Goal: Check status

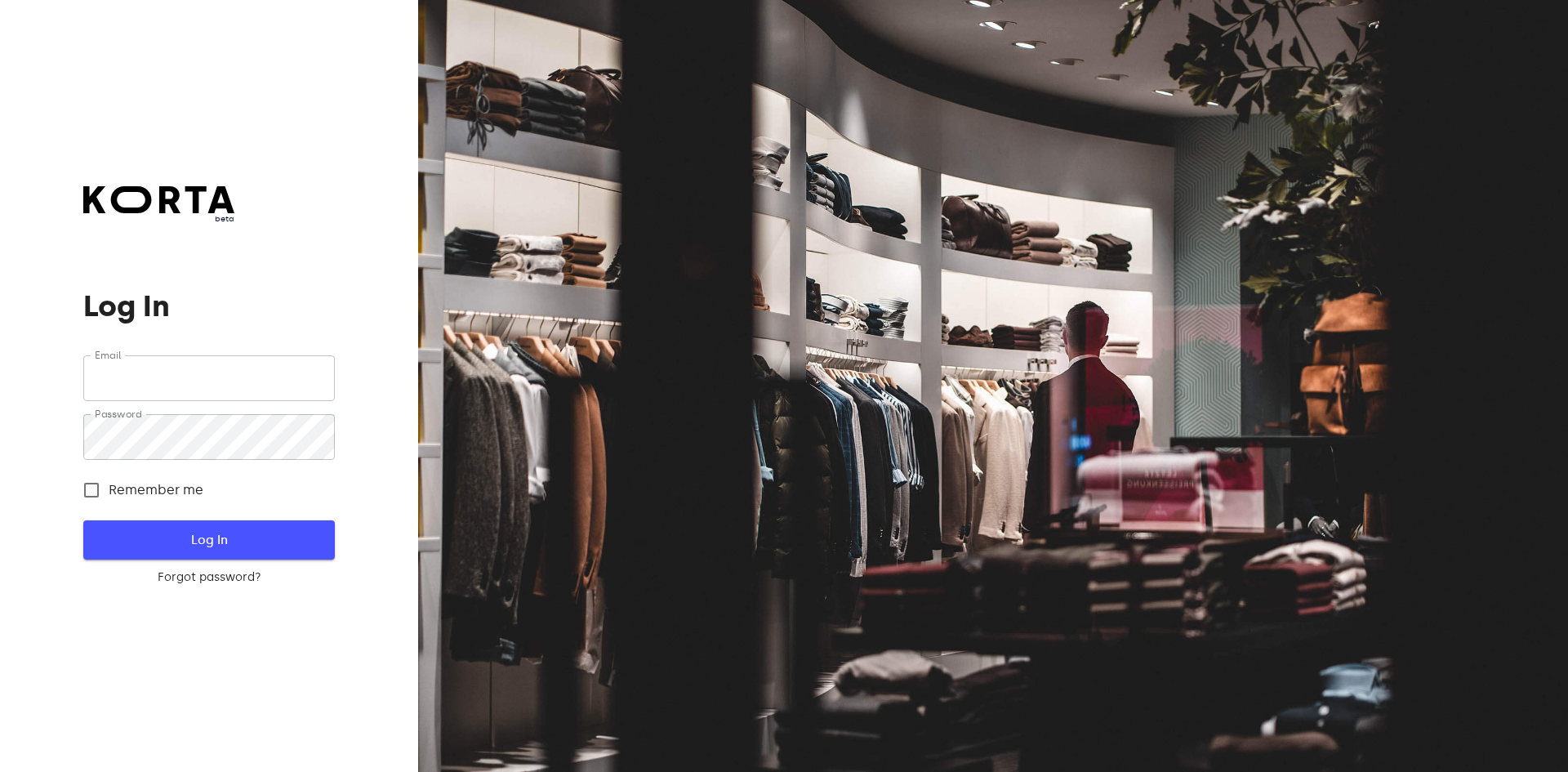
type input "info@golfclub.lt"
click at [231, 541] on span "Log In" at bounding box center [209, 539] width 198 height 21
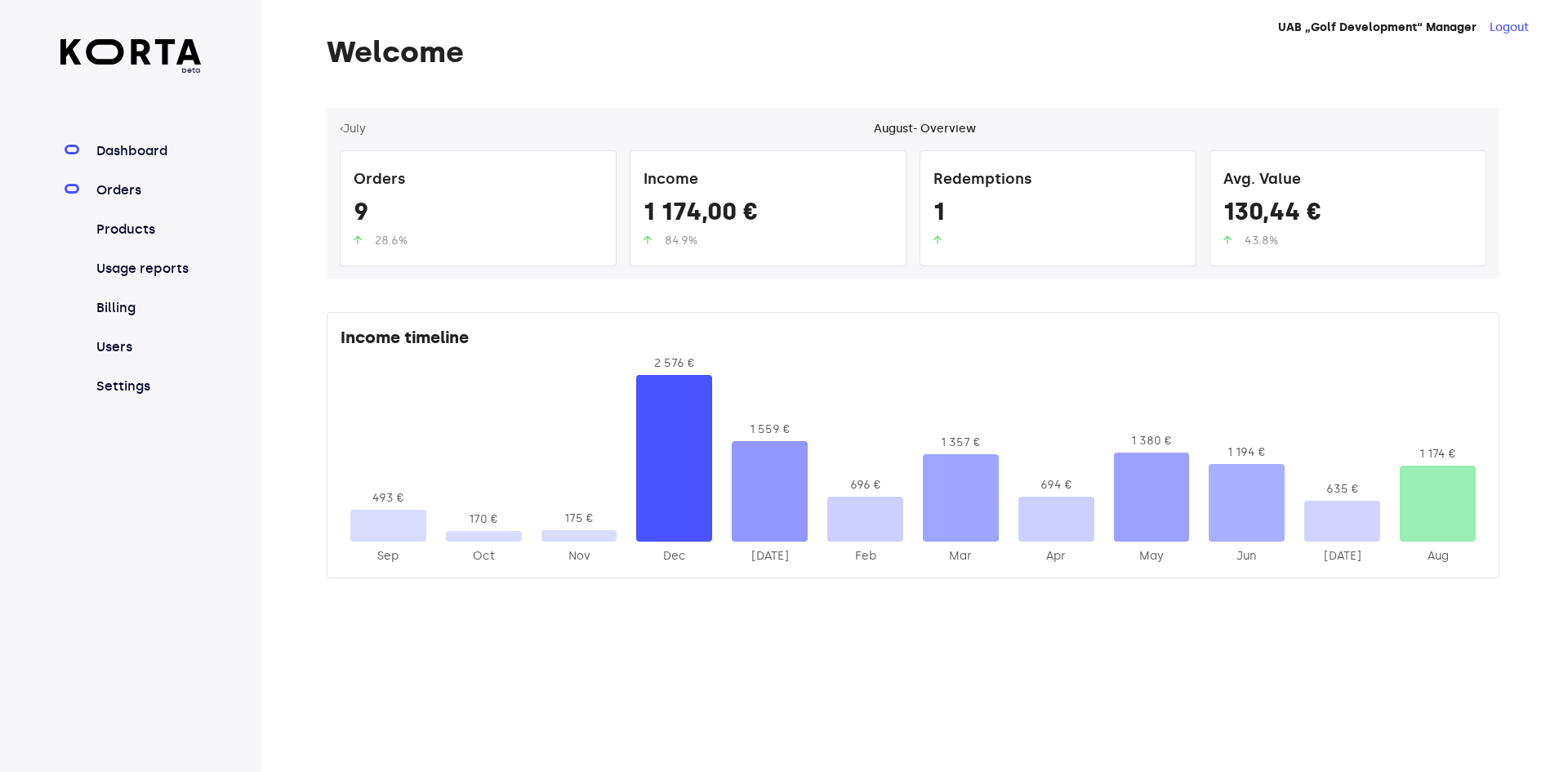
click at [126, 191] on link "Orders" at bounding box center [146, 190] width 108 height 19
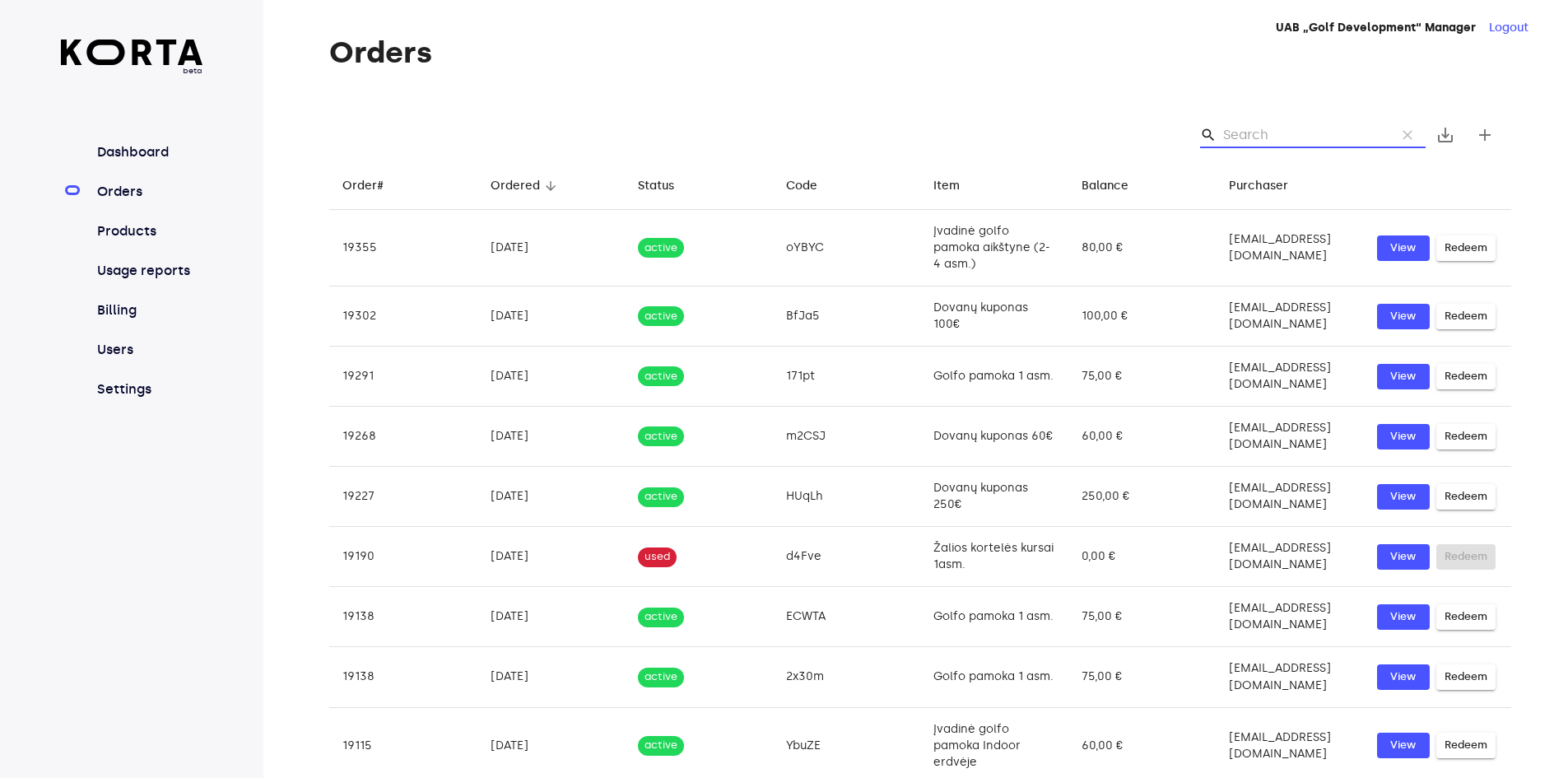
click at [1334, 131] on input "Search" at bounding box center [1303, 134] width 160 height 26
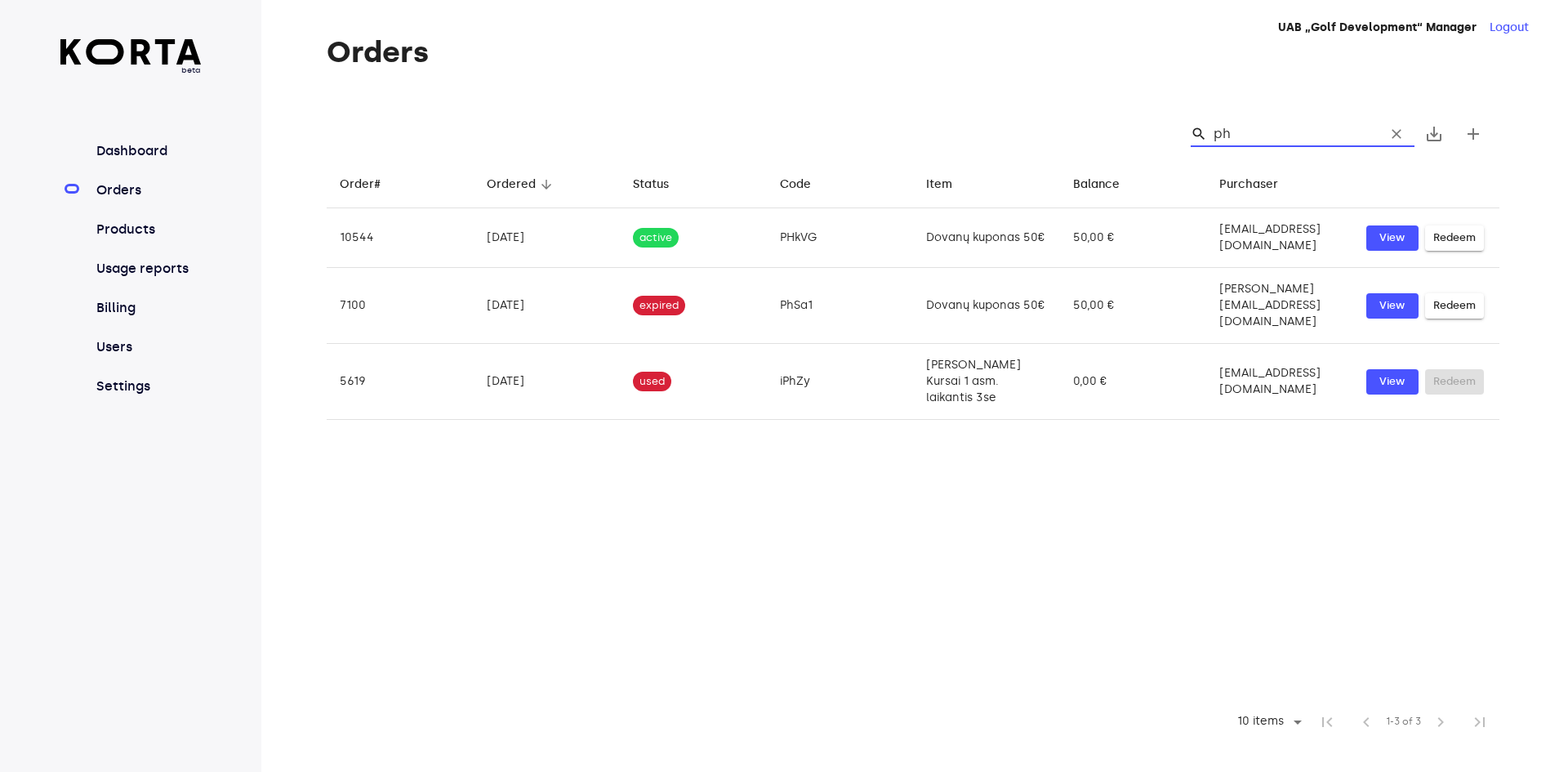
type input "ph"
click at [803, 248] on td "PHkVG" at bounding box center [841, 238] width 147 height 59
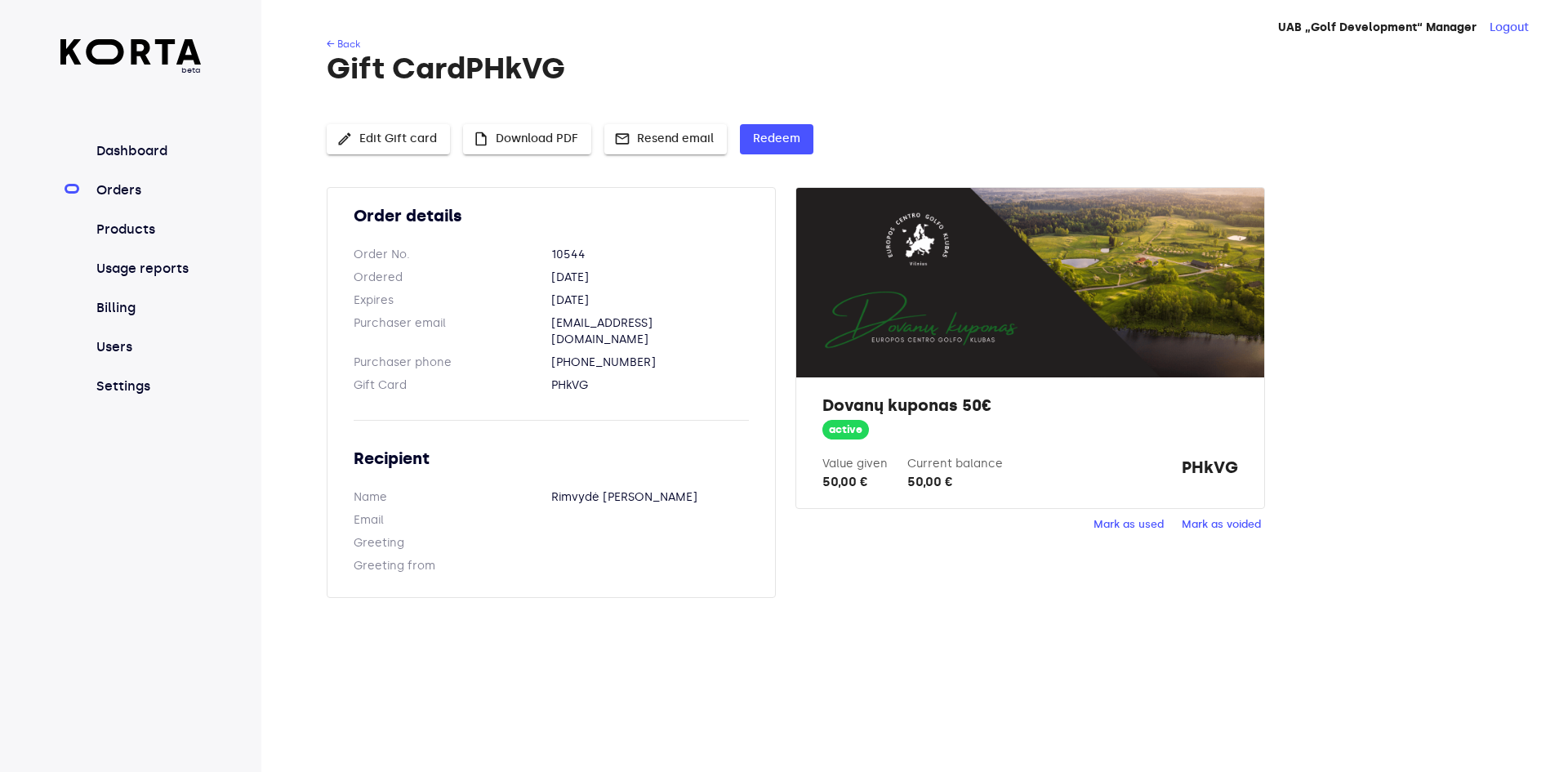
click at [1145, 524] on span "Mark as used" at bounding box center [1129, 525] width 70 height 19
